Goal: Task Accomplishment & Management: Manage account settings

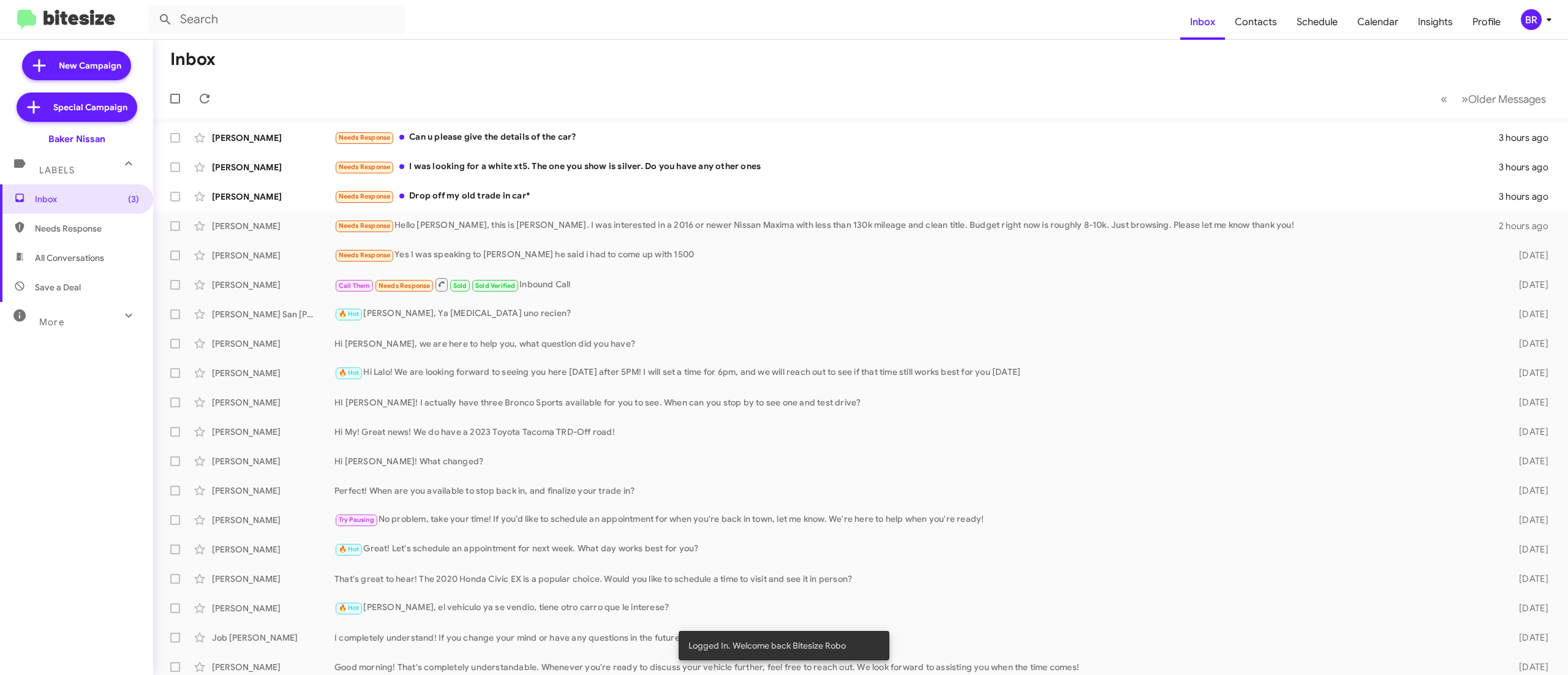
click at [1532, 19] on div "BR" at bounding box center [1531, 19] width 21 height 21
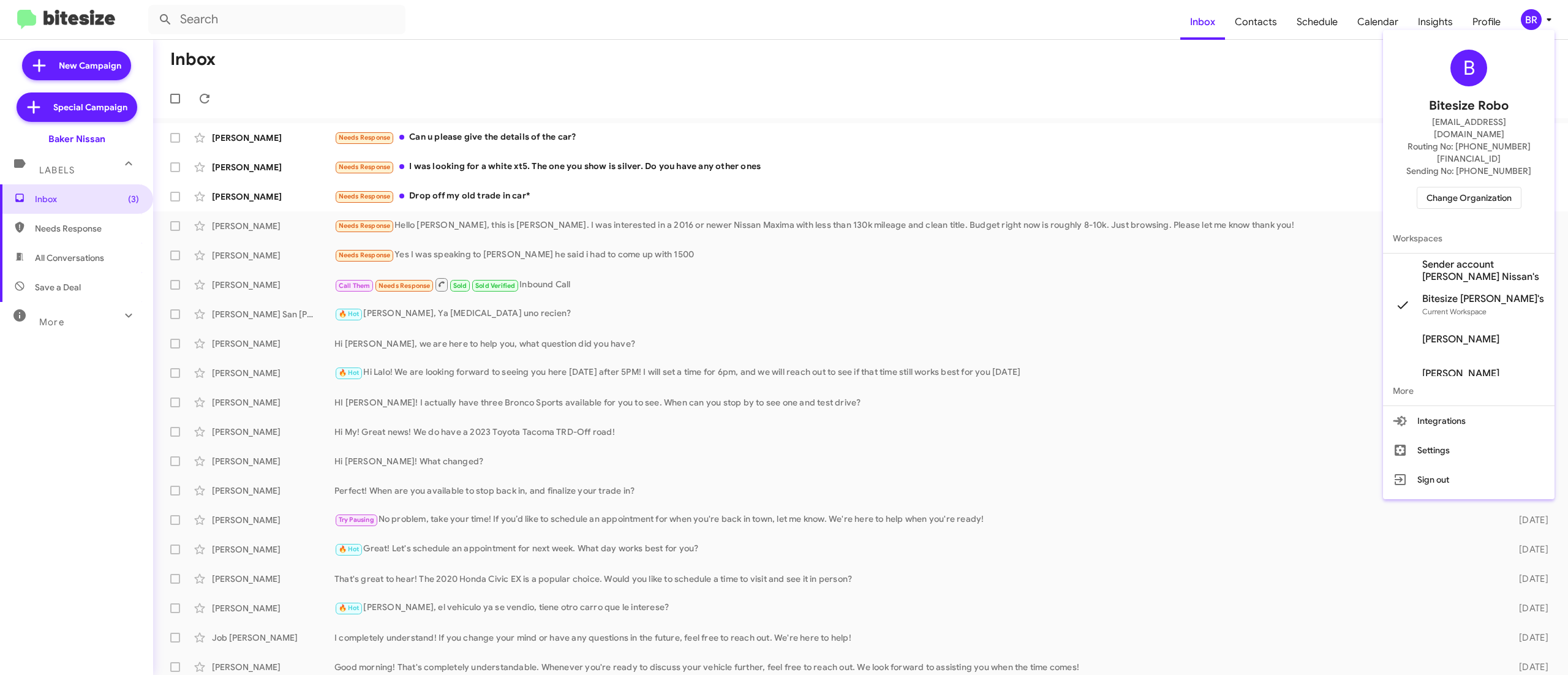
click at [1538, 19] on div at bounding box center [784, 338] width 1568 height 675
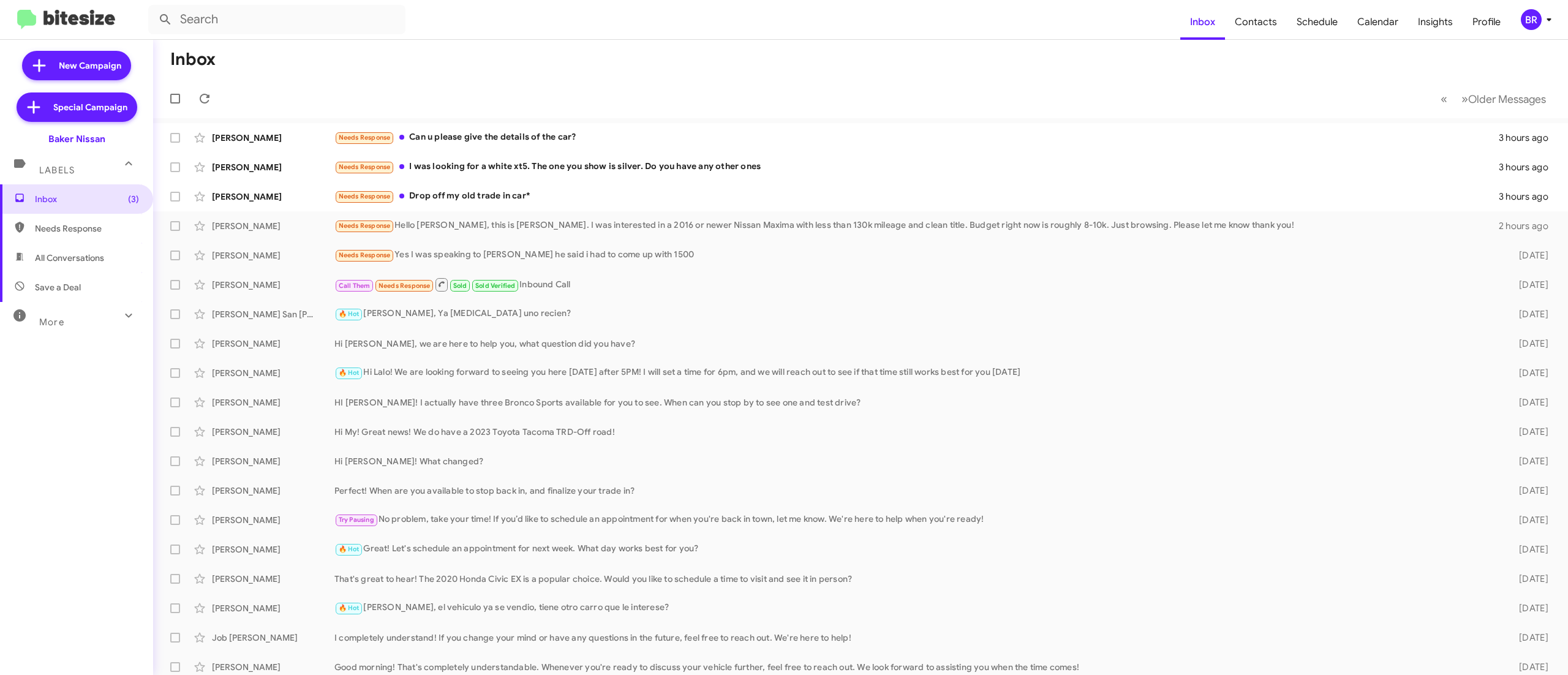
click at [1526, 21] on div "BR" at bounding box center [1531, 19] width 21 height 21
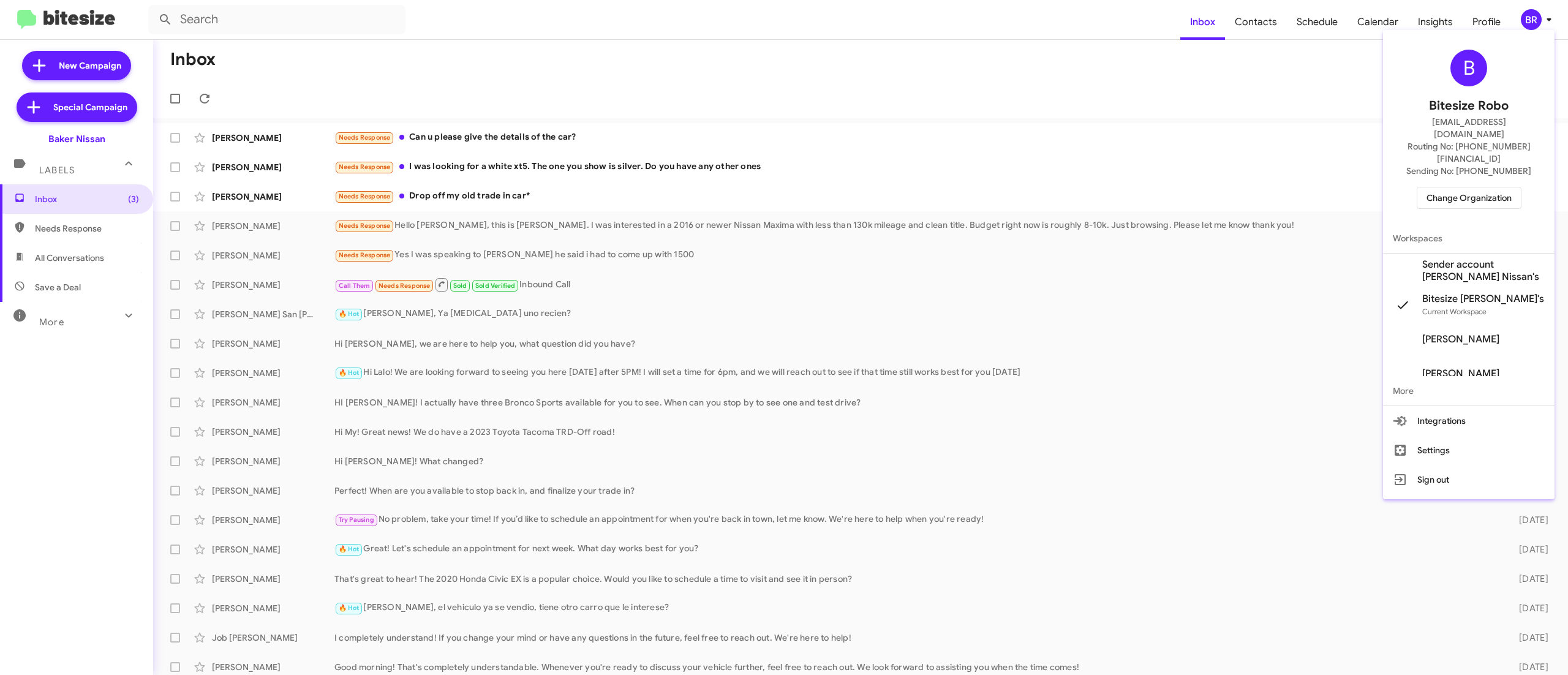
click at [1476, 187] on span "Change Organization" at bounding box center [1469, 197] width 85 height 21
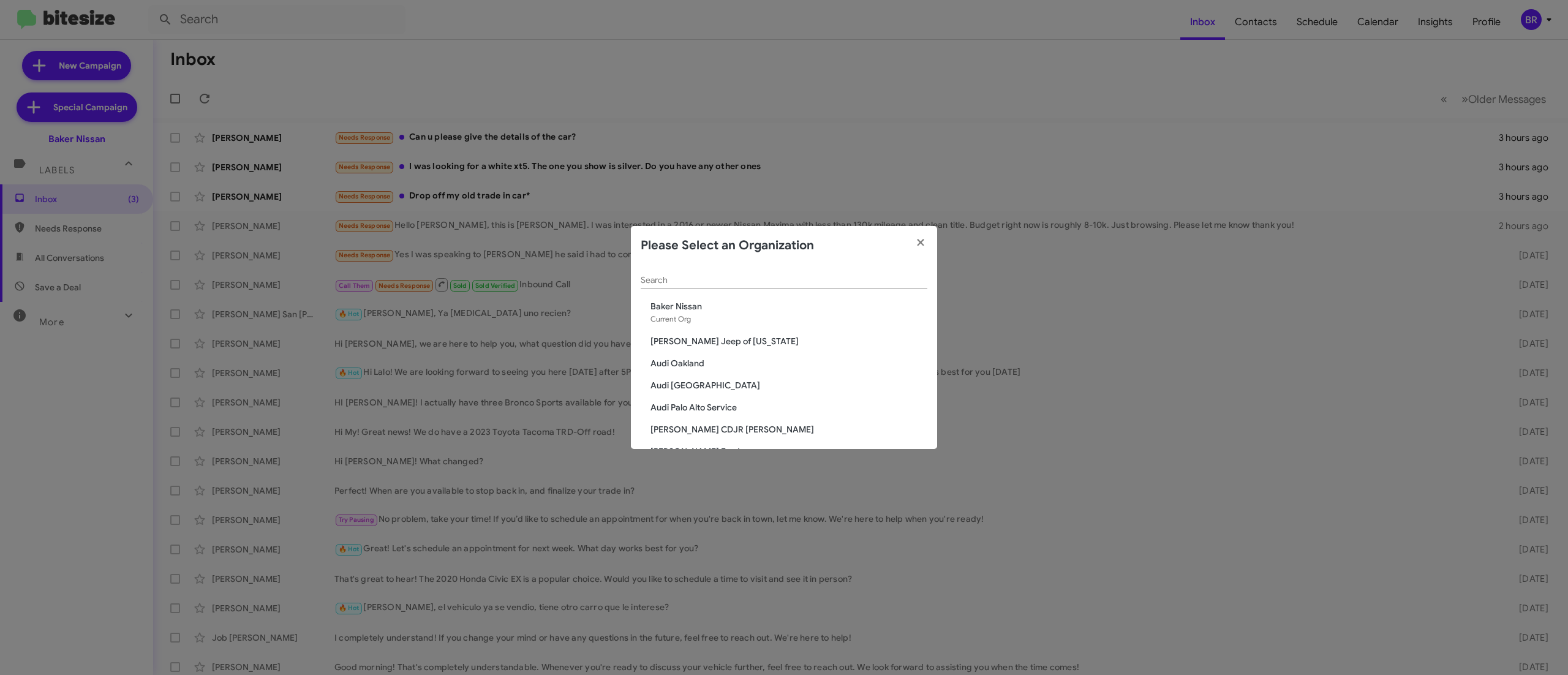
click at [800, 284] on input "Search" at bounding box center [784, 280] width 286 height 10
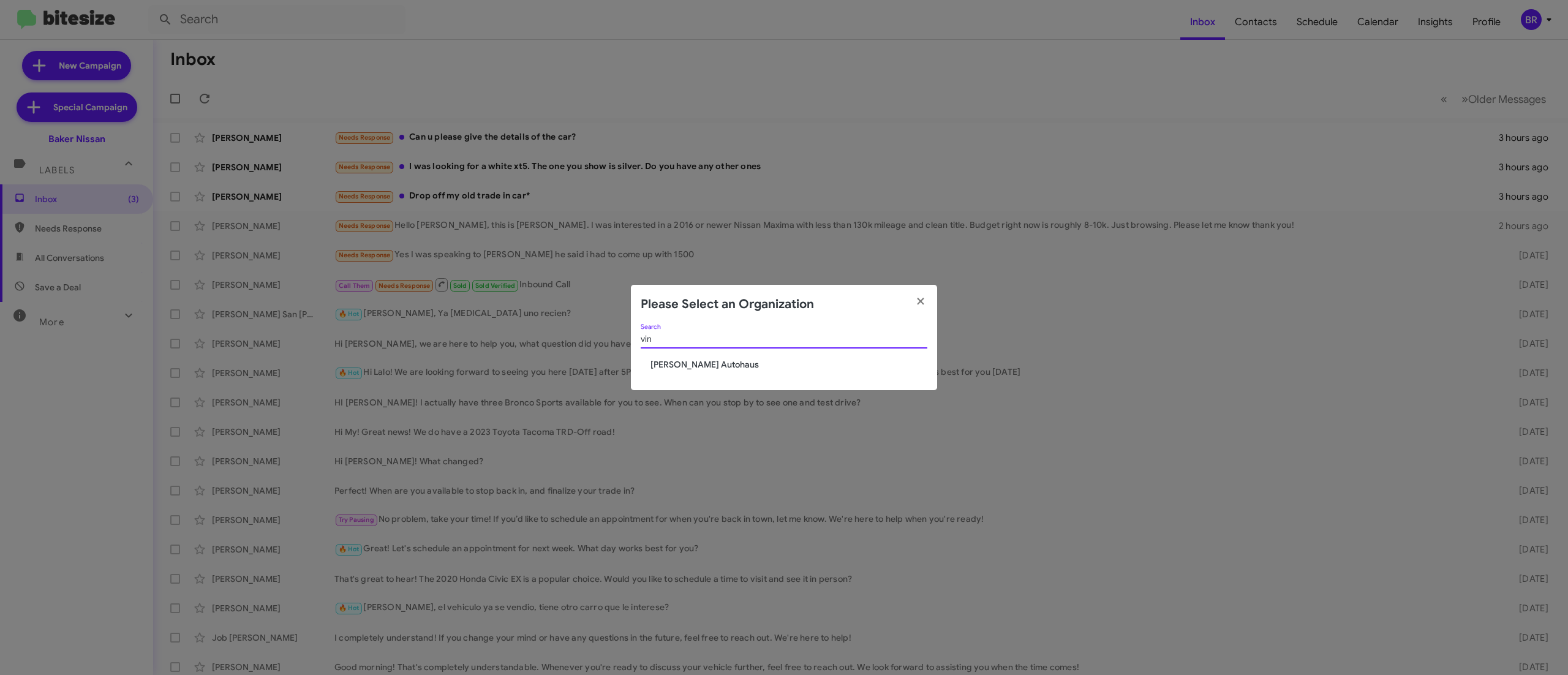
type input "vin"
click at [777, 364] on span "[PERSON_NAME] Autohaus" at bounding box center [789, 364] width 277 height 12
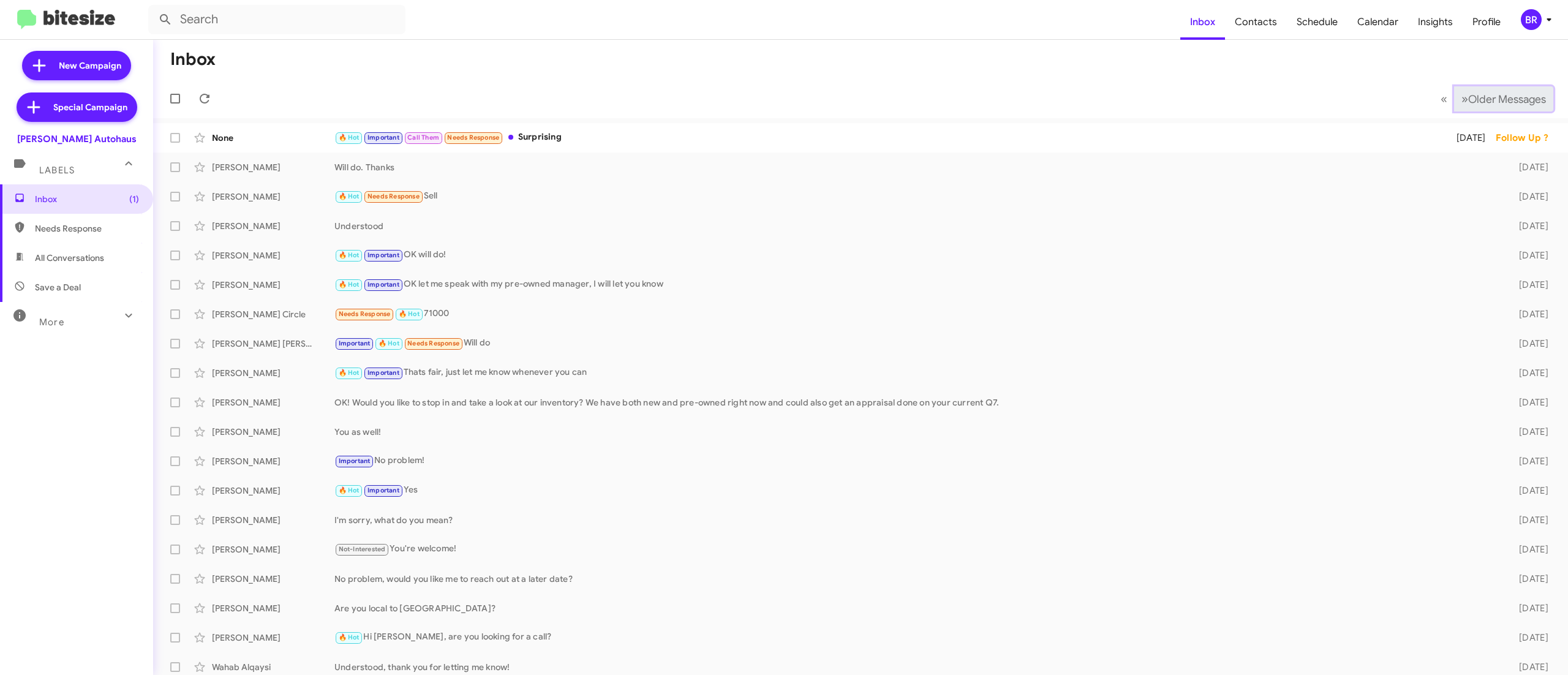
click at [1500, 101] on span "Older Messages" at bounding box center [1508, 99] width 78 height 13
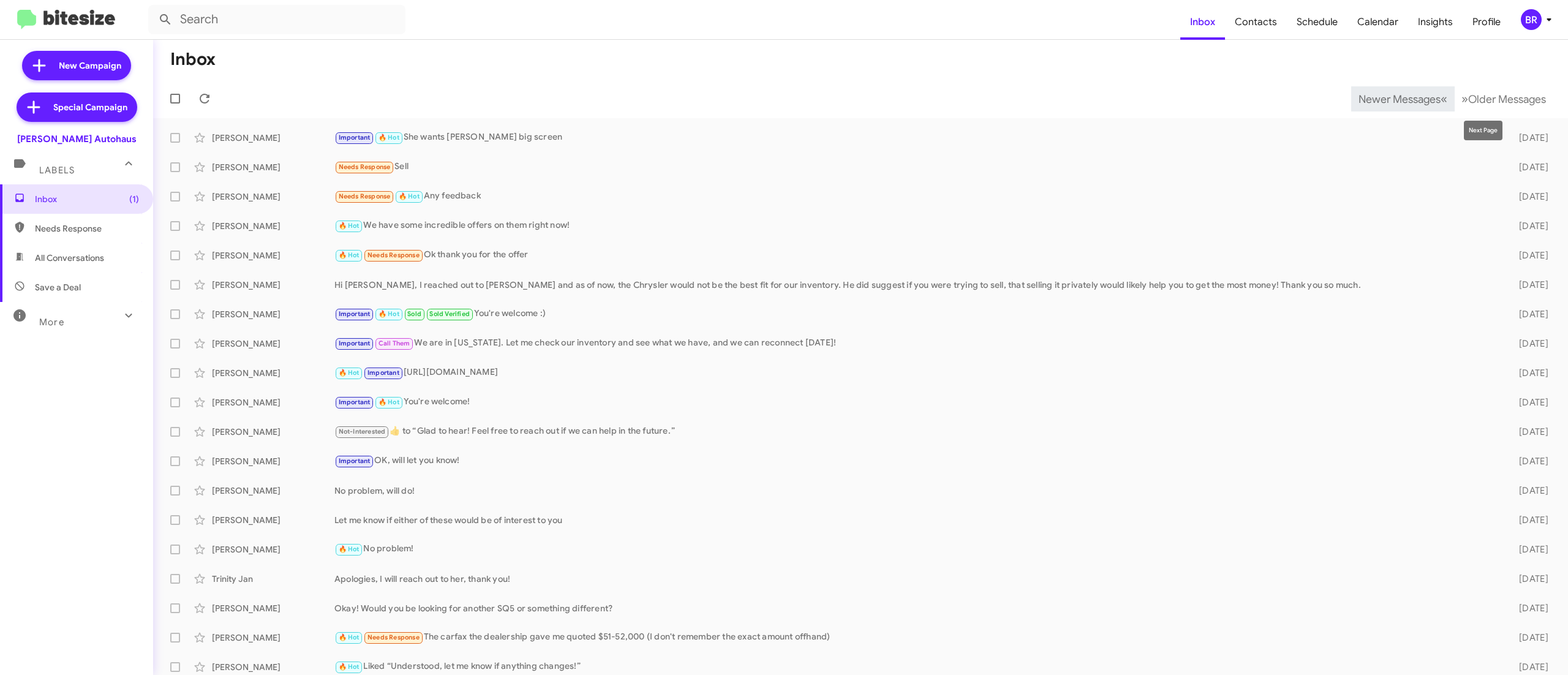
click at [1359, 97] on span "Newer Messages" at bounding box center [1400, 99] width 82 height 13
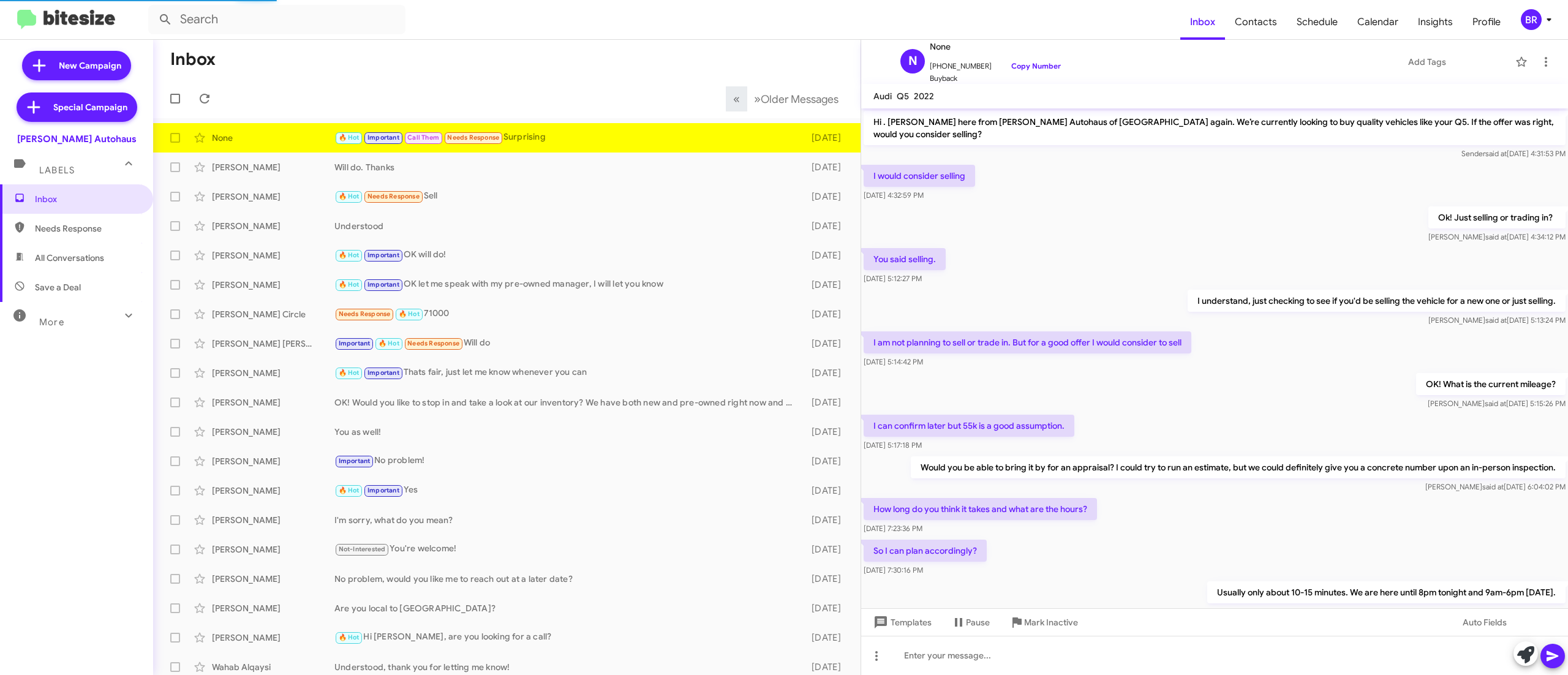
scroll to position [444, 0]
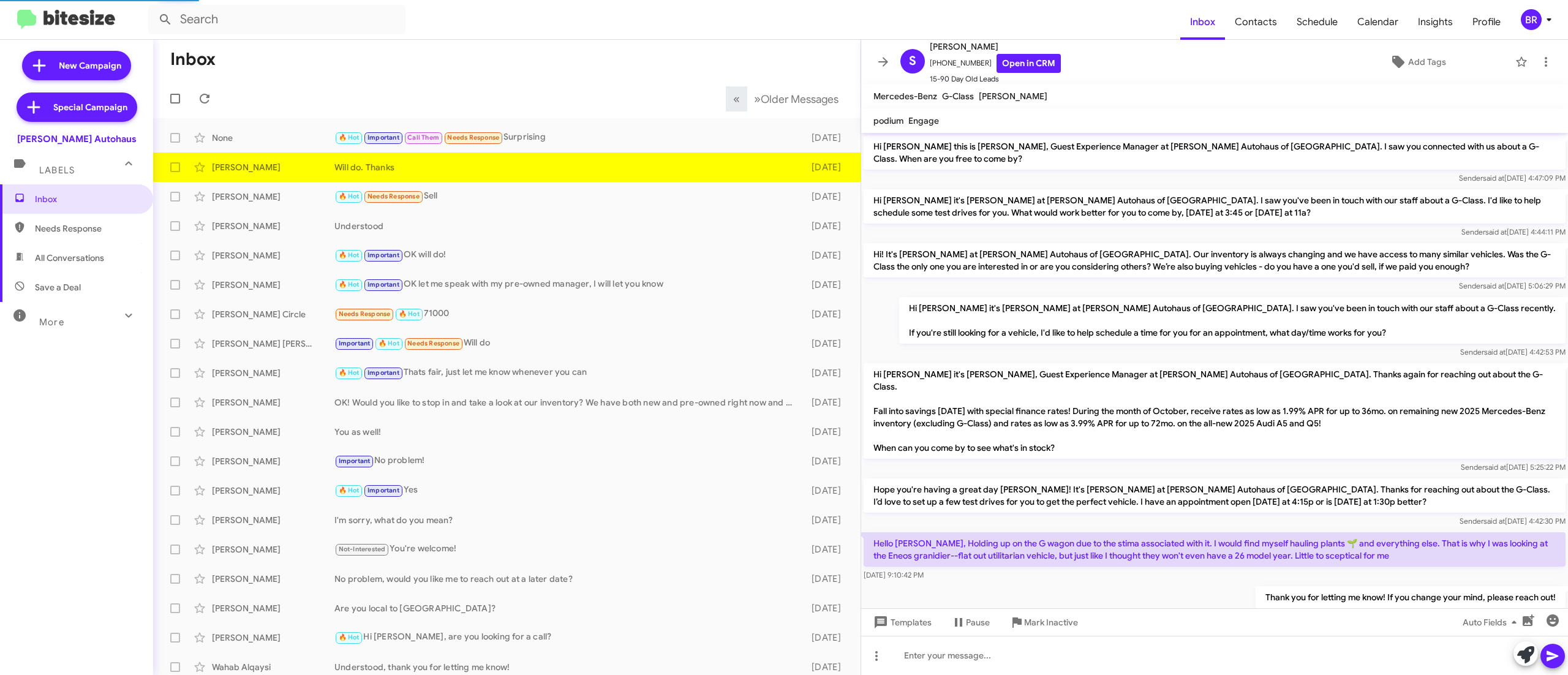
scroll to position [101, 0]
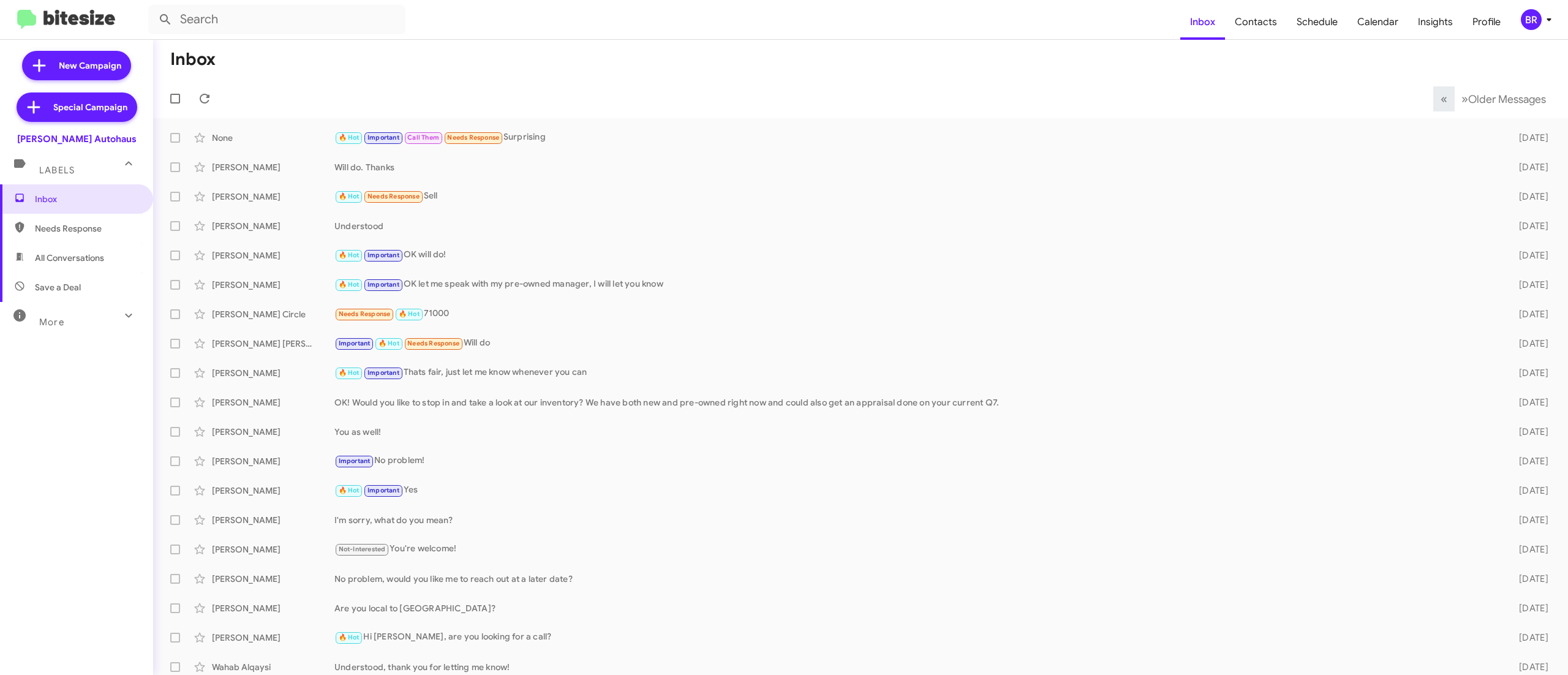
click at [584, 123] on mat-action-list "None 🔥 Hot Important Call Them Needs Response Surprising [DATE] [PERSON_NAME] W…" at bounding box center [860, 415] width 1415 height 593
click at [636, 120] on mat-action-list "None 🔥 Hot Important Call Them Needs Response Surprising [DATE] [PERSON_NAME] W…" at bounding box center [860, 415] width 1415 height 593
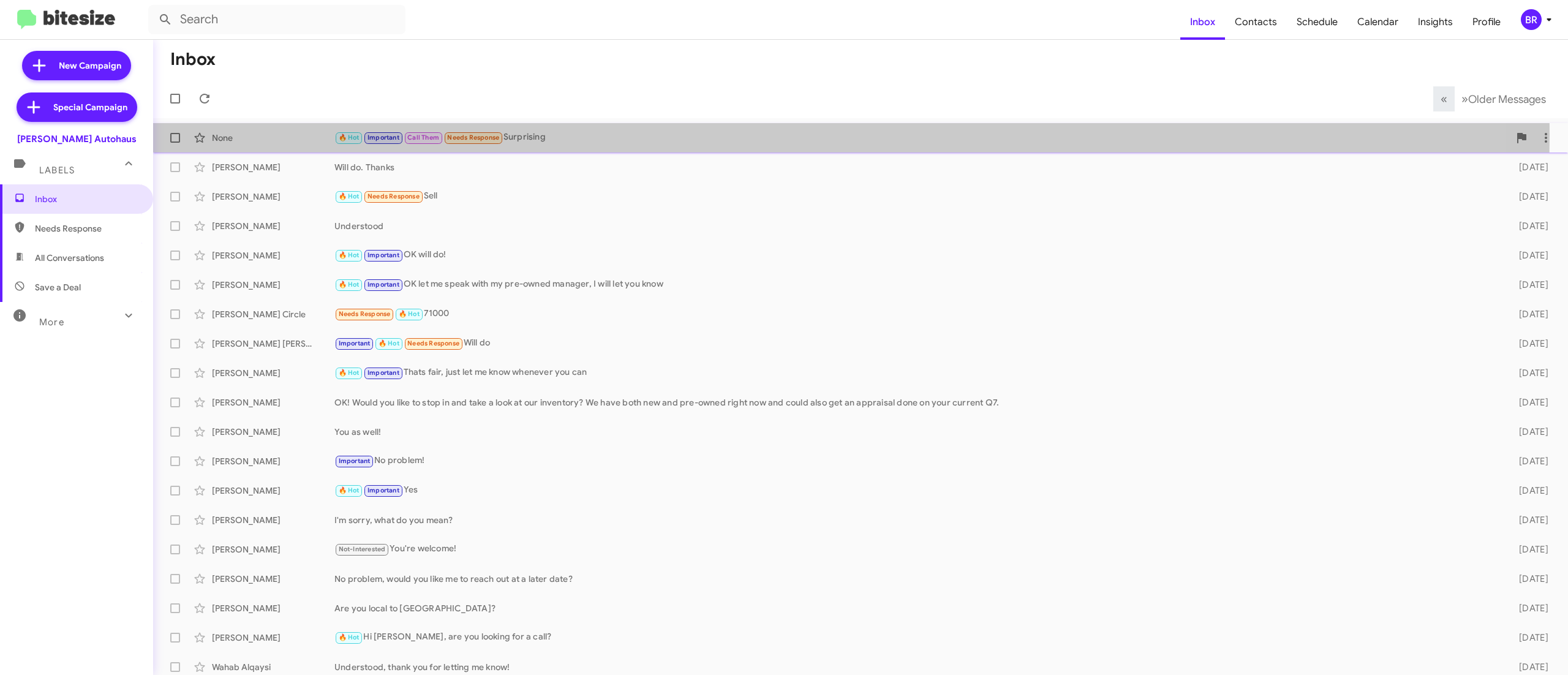
click at [594, 136] on div "🔥 Hot Important Call Them Needs Response Surprising" at bounding box center [922, 137] width 1175 height 14
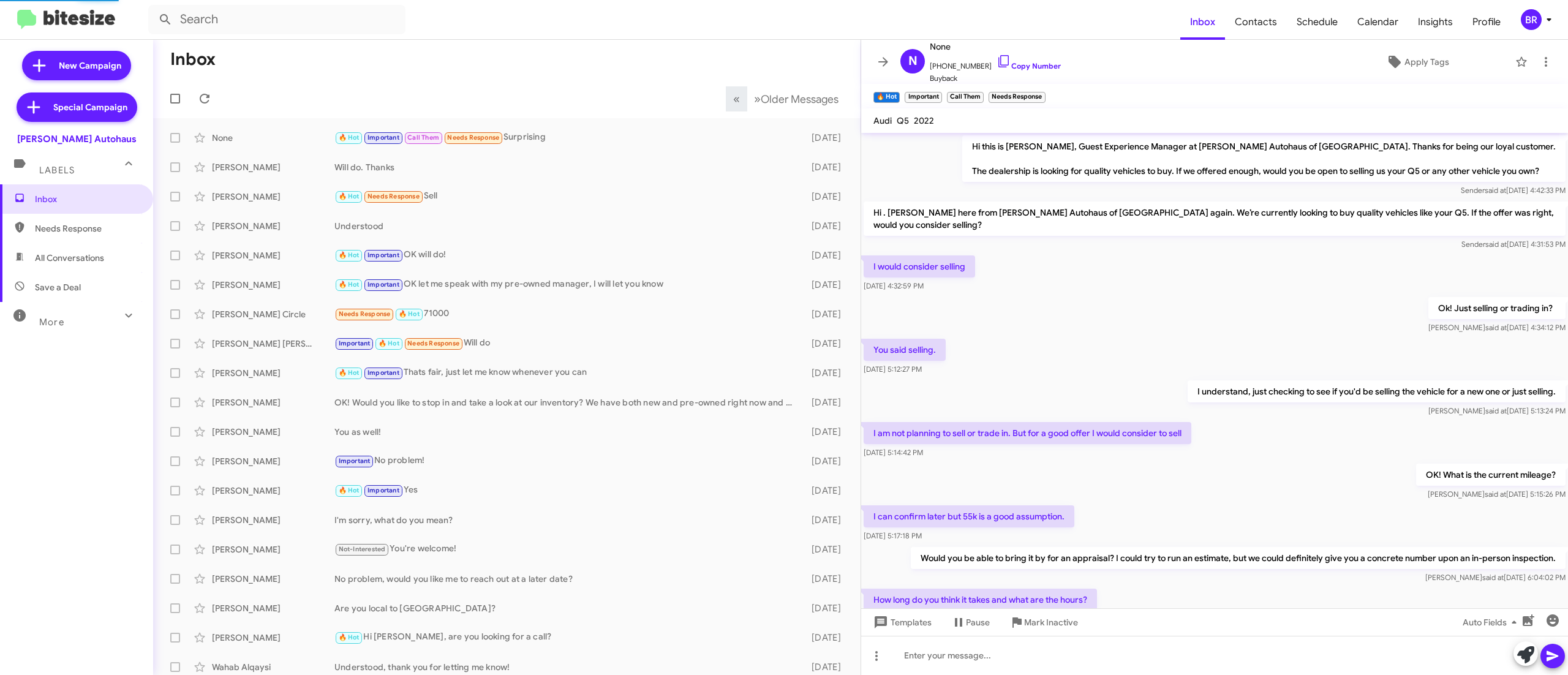
scroll to position [3, 0]
click at [1018, 72] on span "Buyback" at bounding box center [995, 79] width 131 height 12
click at [1017, 65] on link "Copy Number" at bounding box center [1029, 66] width 64 height 9
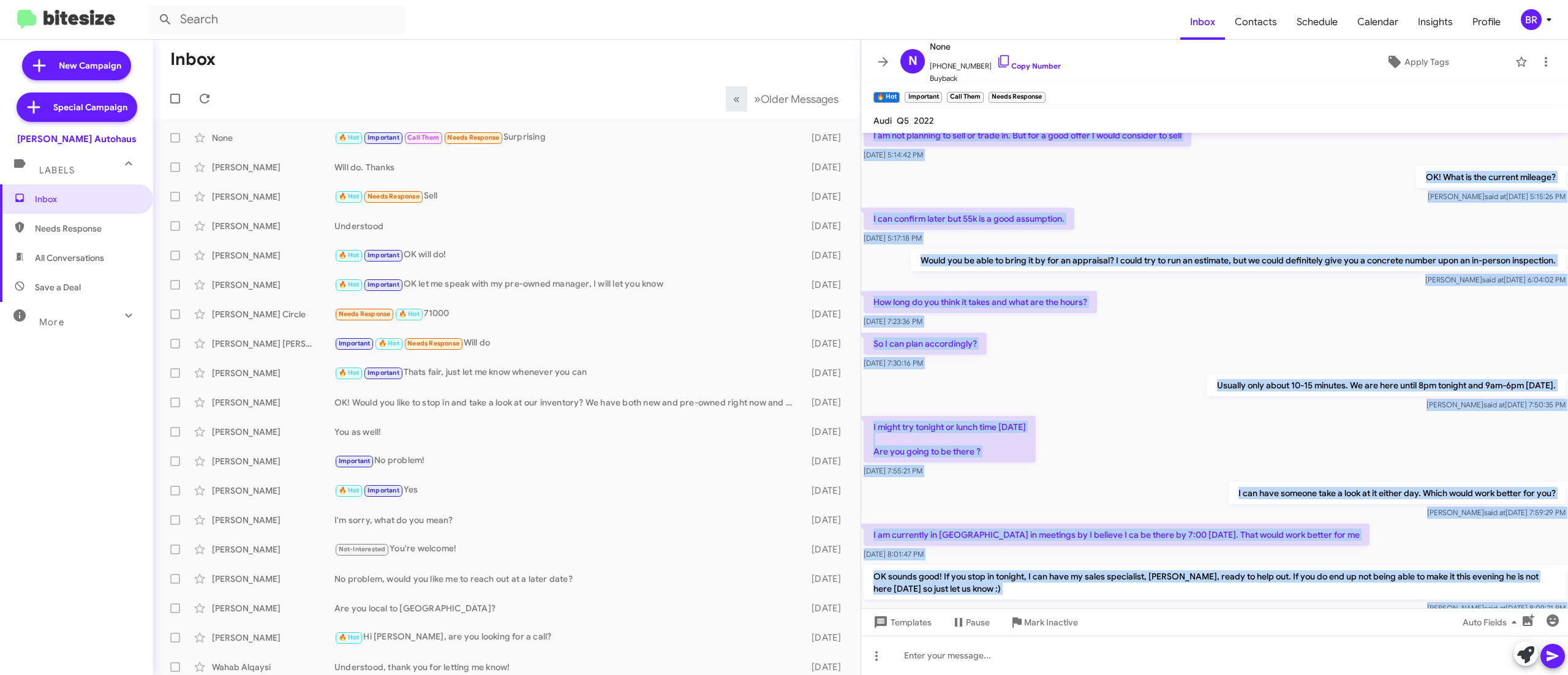
scroll to position [538, 0]
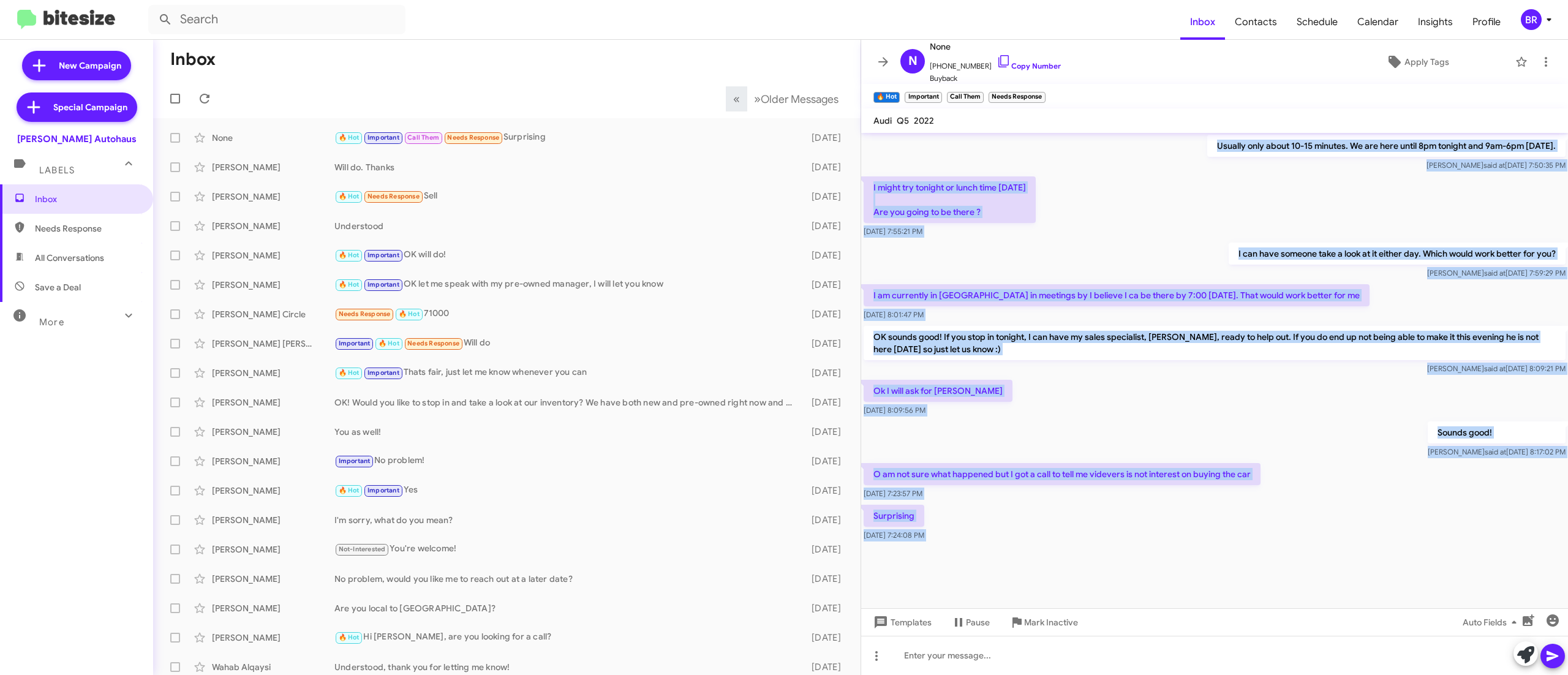
drag, startPoint x: 910, startPoint y: 147, endPoint x: 1044, endPoint y: 543, distance: 418.1
click at [1044, 543] on div "Hi this is [PERSON_NAME], Guest Experience Manager at [PERSON_NAME] Autohaus of…" at bounding box center [1215, 69] width 707 height 948
copy div "Lo ipsu do Sitame Consec, Adipi Elitseddoe Tempori ut Lab Etdolo Magnaali en Ad…"
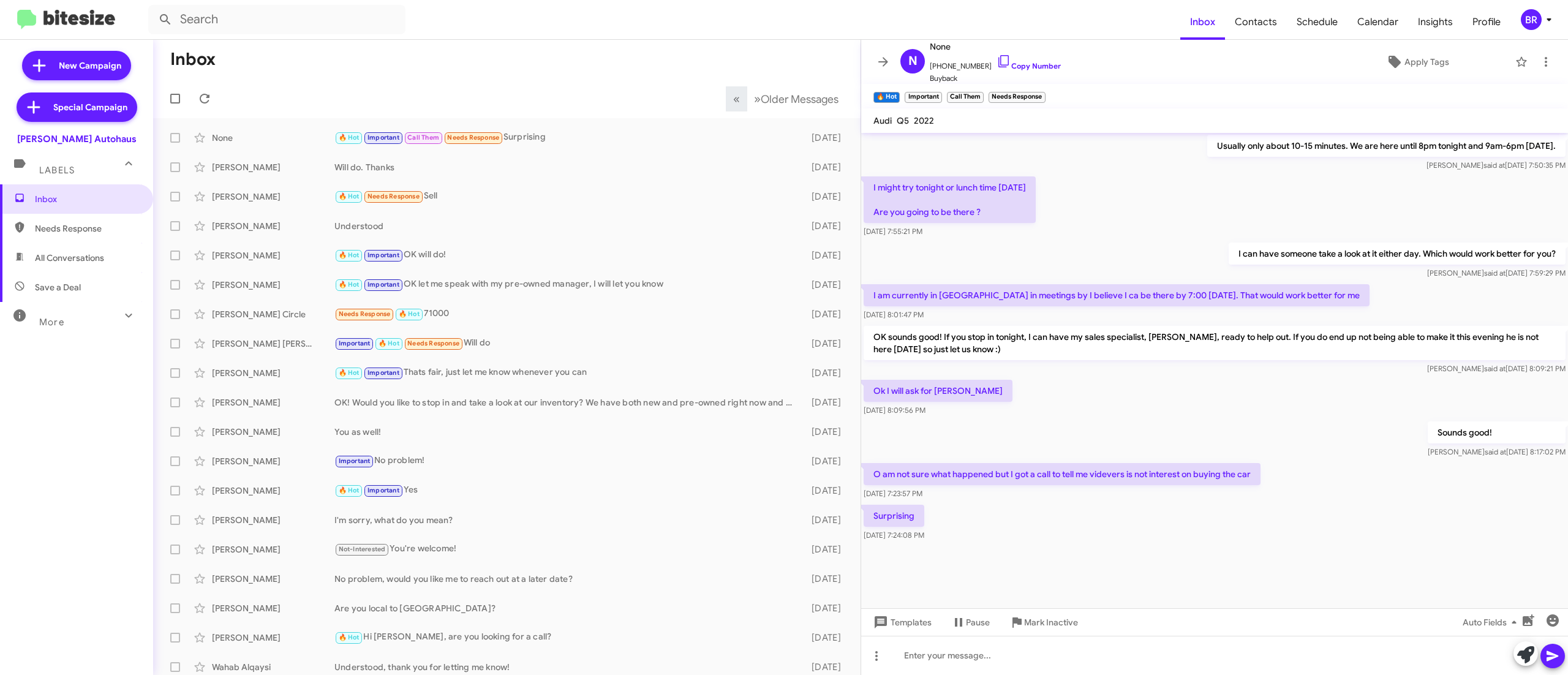
click at [82, 325] on div "More" at bounding box center [64, 317] width 109 height 23
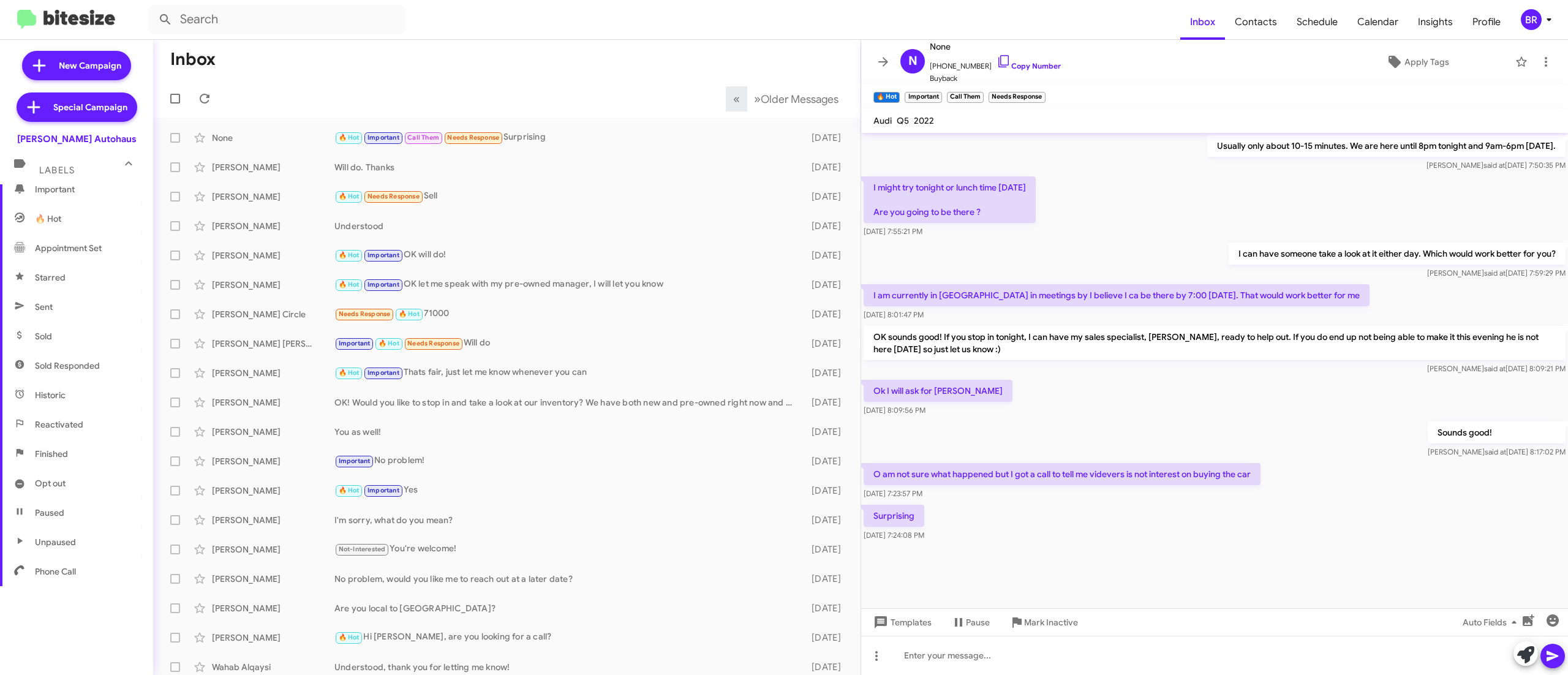
scroll to position [172, 0]
click at [68, 467] on span "Opt out" at bounding box center [76, 477] width 153 height 30
type input "in:opt-out"
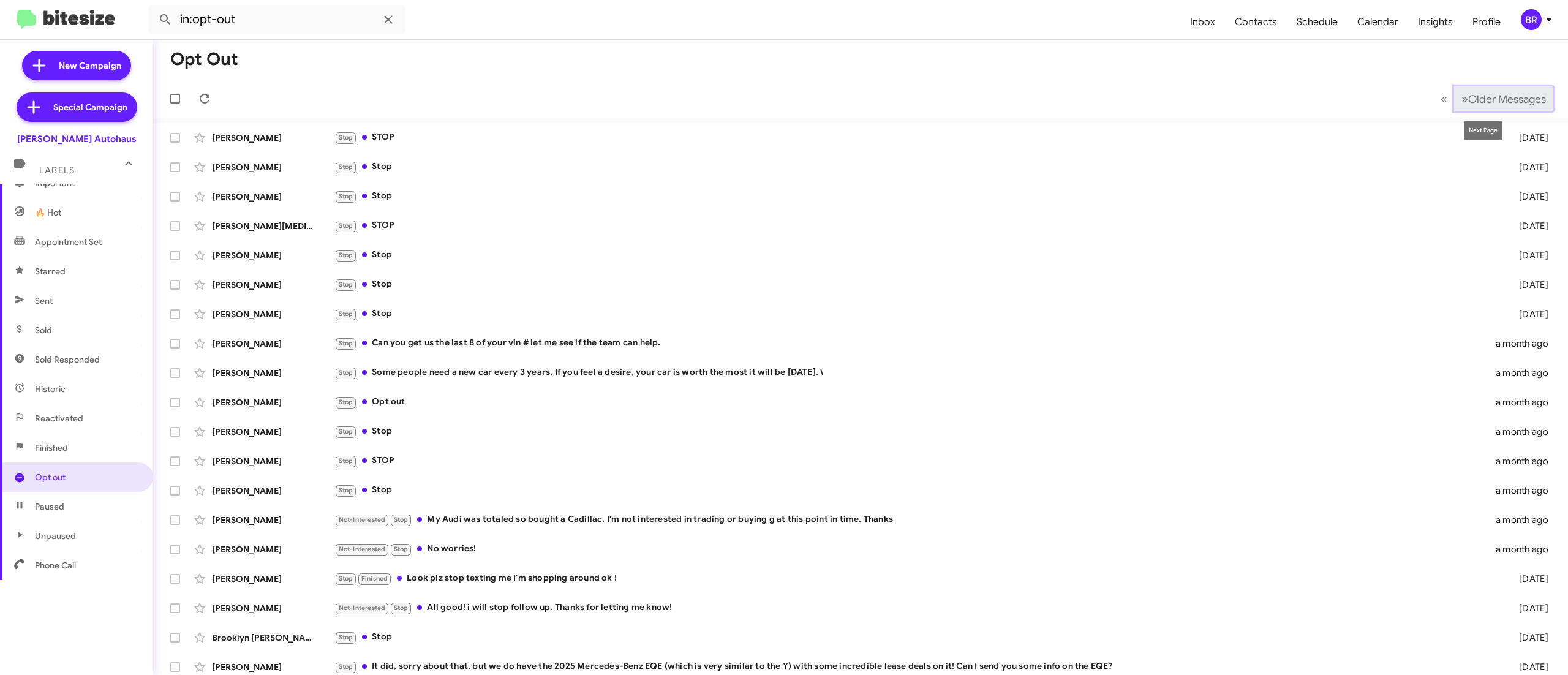
click at [1469, 103] on span "Older Messages" at bounding box center [1508, 99] width 78 height 13
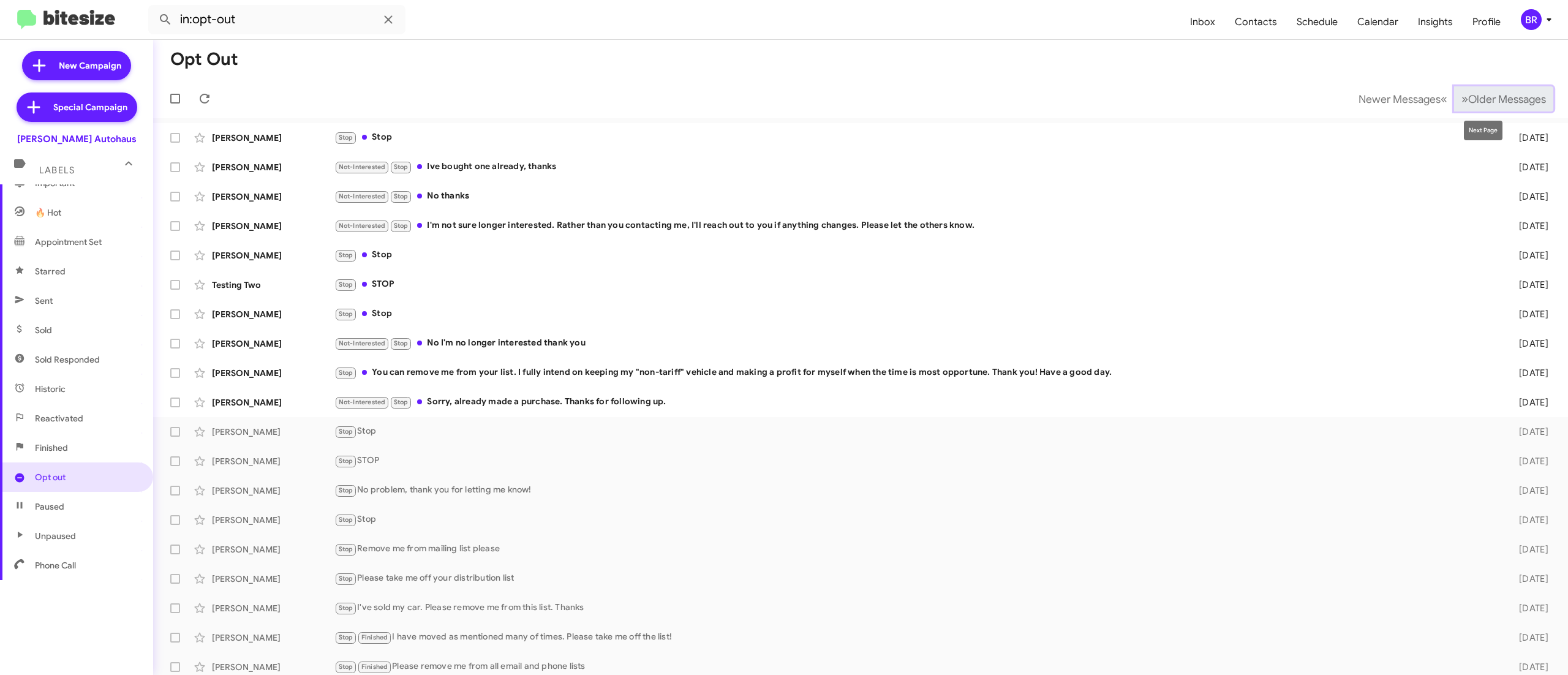
click at [1474, 105] on span "Older Messages" at bounding box center [1508, 99] width 78 height 13
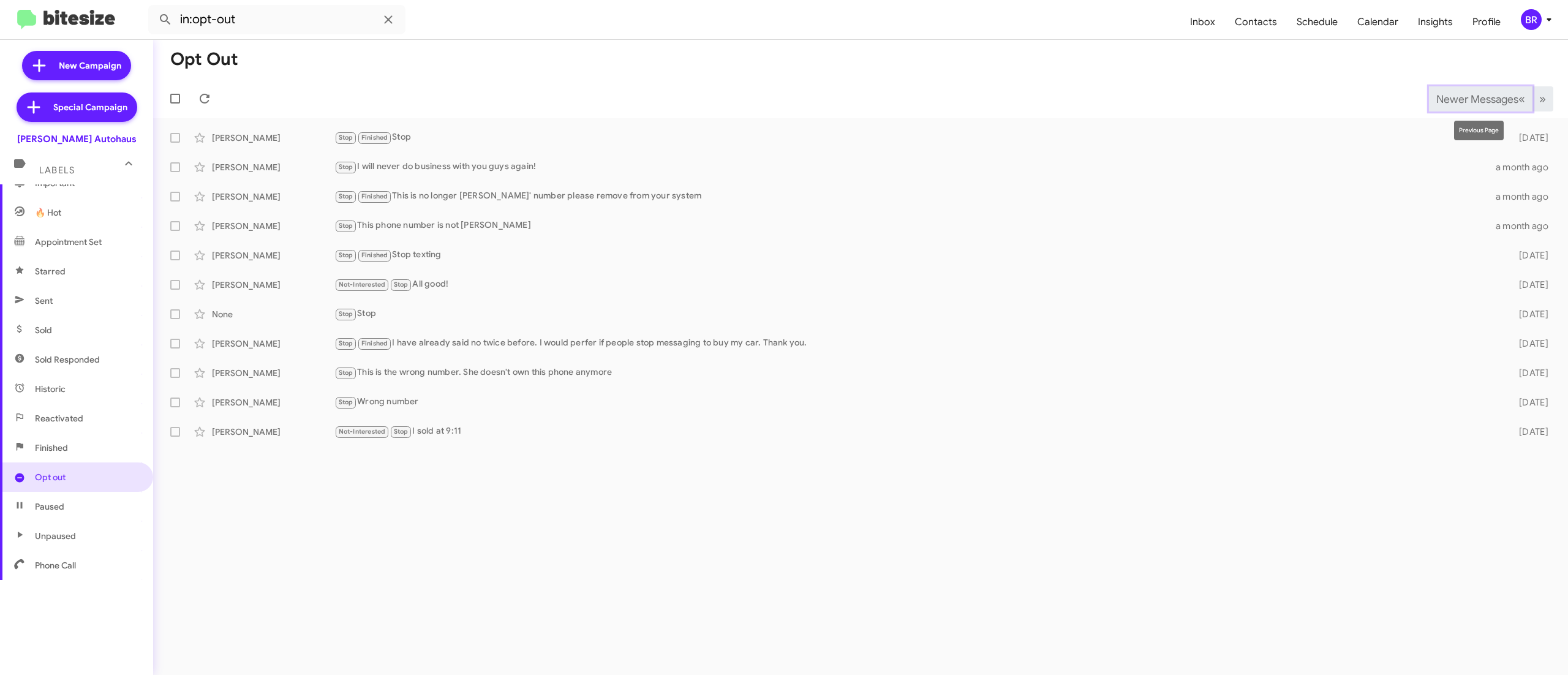
click at [1442, 87] on button "Newer Messages « Previous" at bounding box center [1481, 99] width 103 height 25
